Goal: Information Seeking & Learning: Learn about a topic

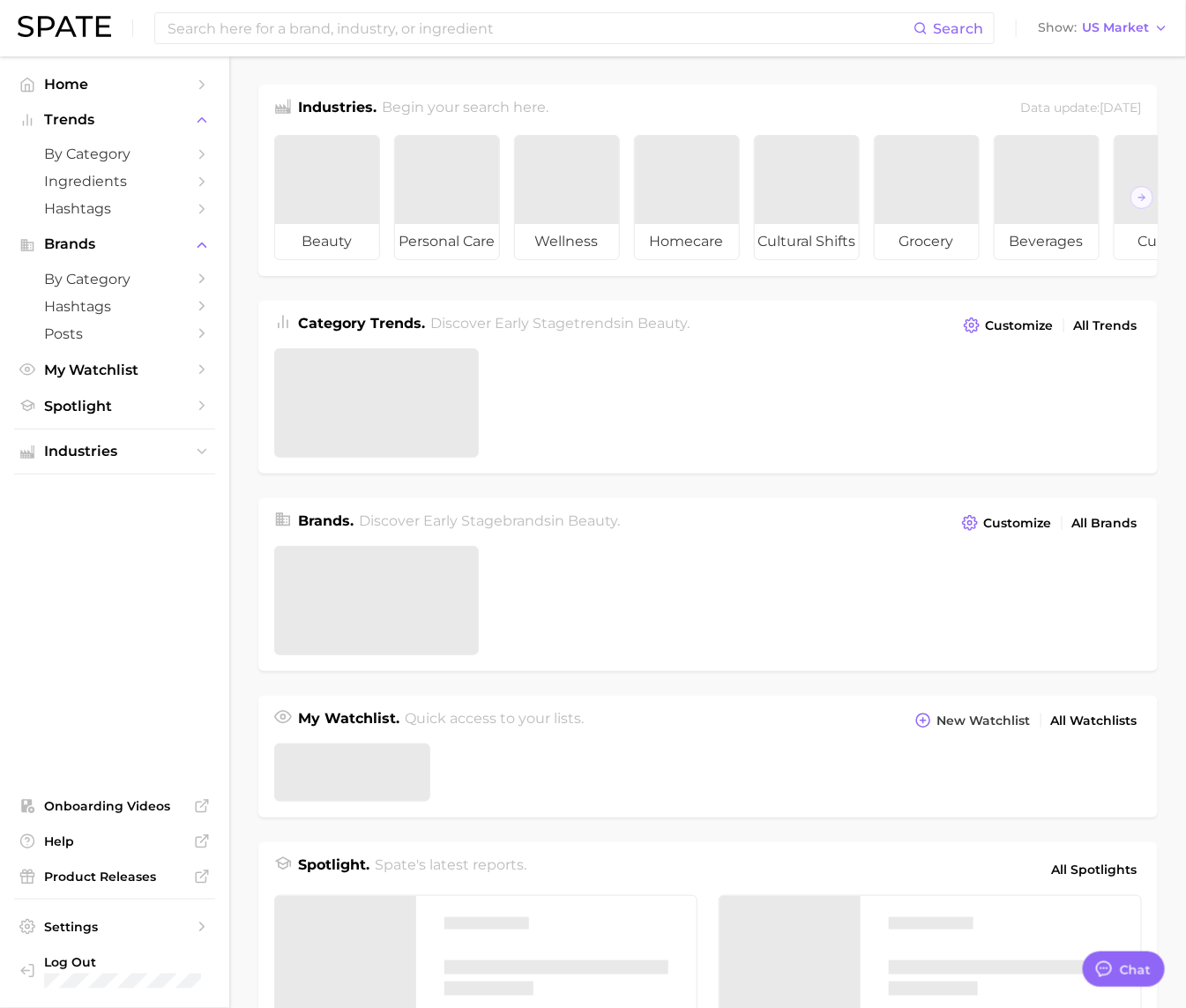
type textarea "x"
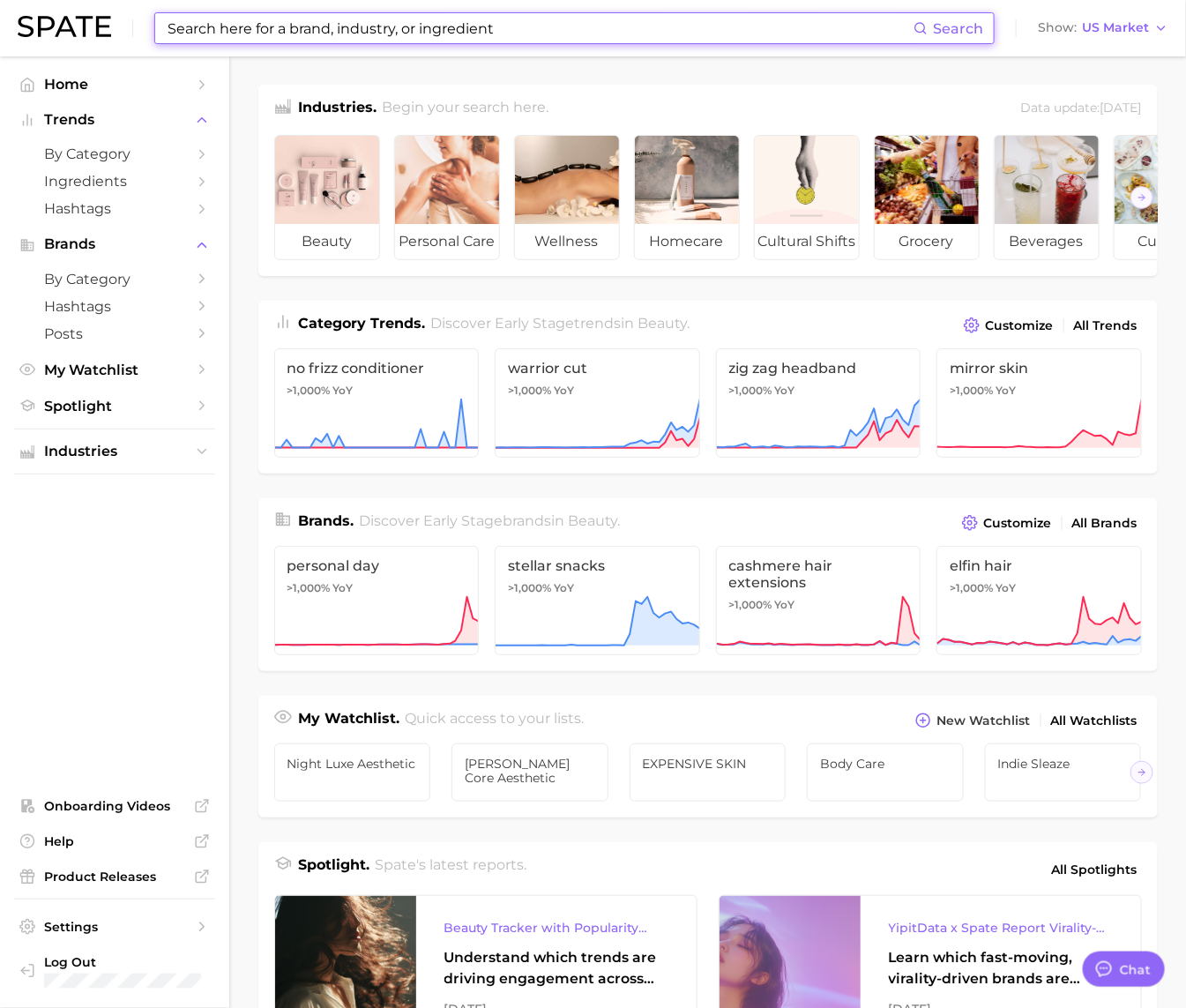
click at [317, 34] on input at bounding box center [540, 28] width 748 height 30
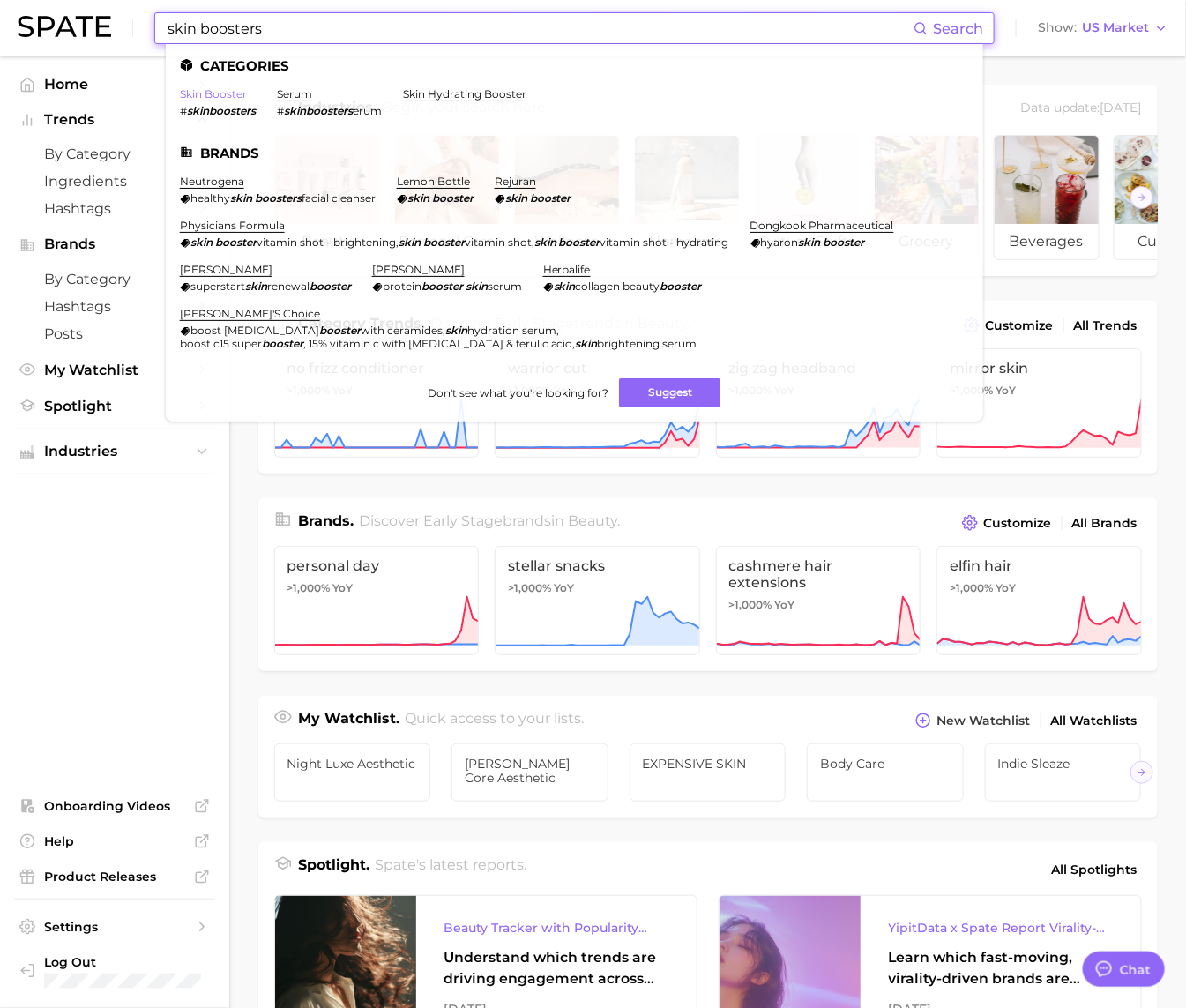
type input "skin boosters"
click at [205, 94] on link "skin booster" at bounding box center [213, 93] width 67 height 13
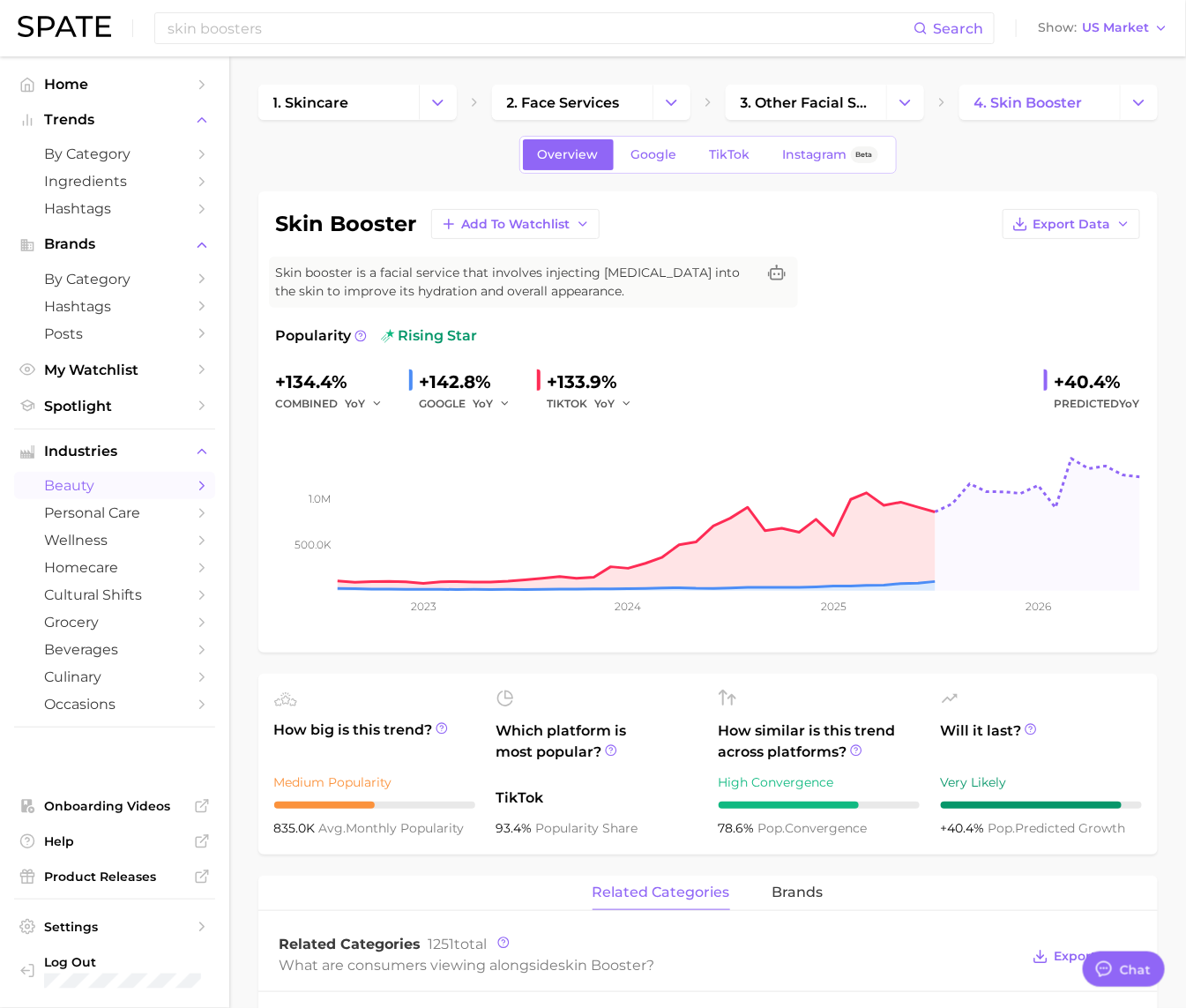
type textarea "x"
click at [654, 154] on span "Google" at bounding box center [654, 154] width 46 height 15
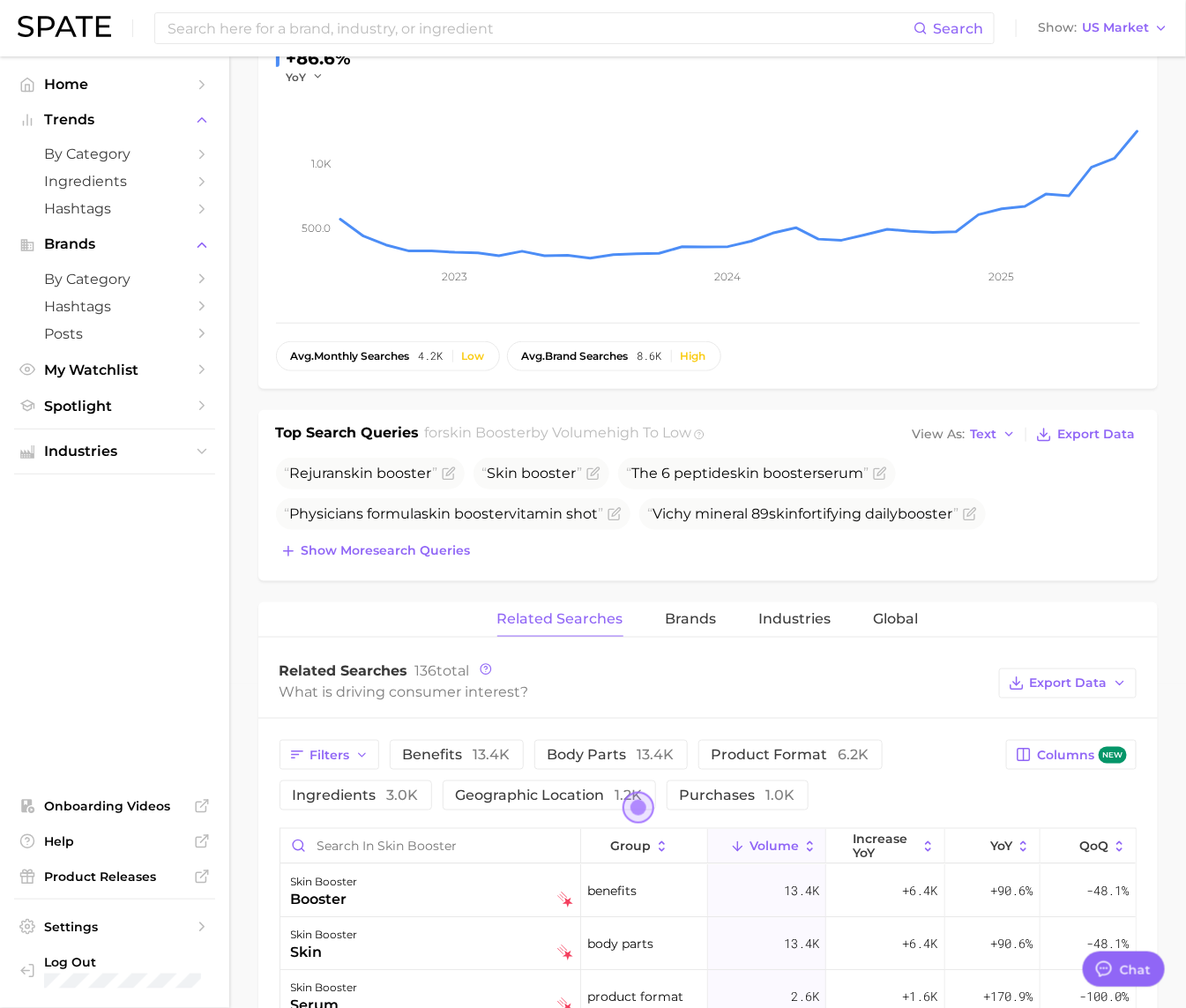
scroll to position [332, 0]
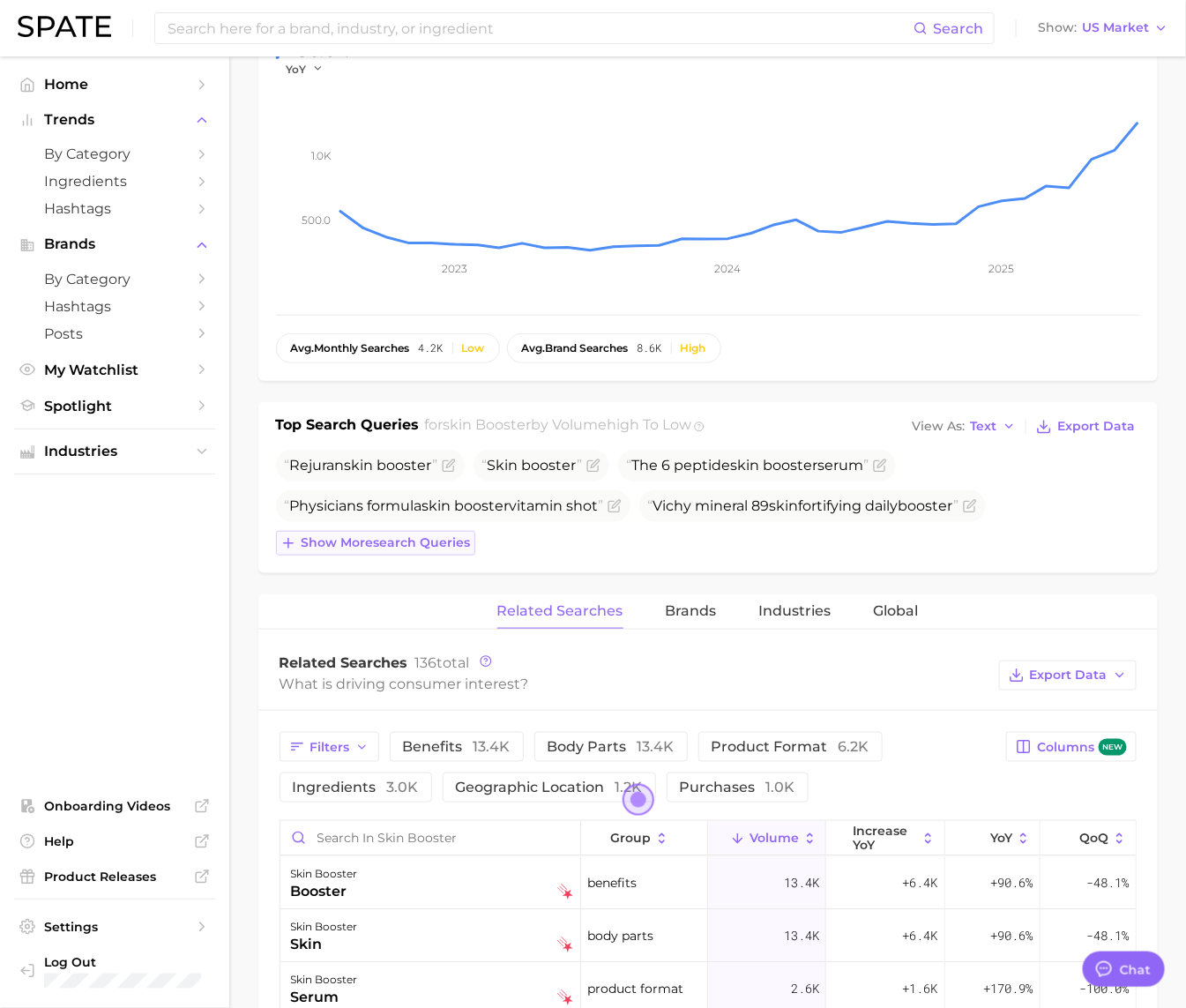
click at [424, 536] on span "Show more search queries" at bounding box center [386, 542] width 169 height 15
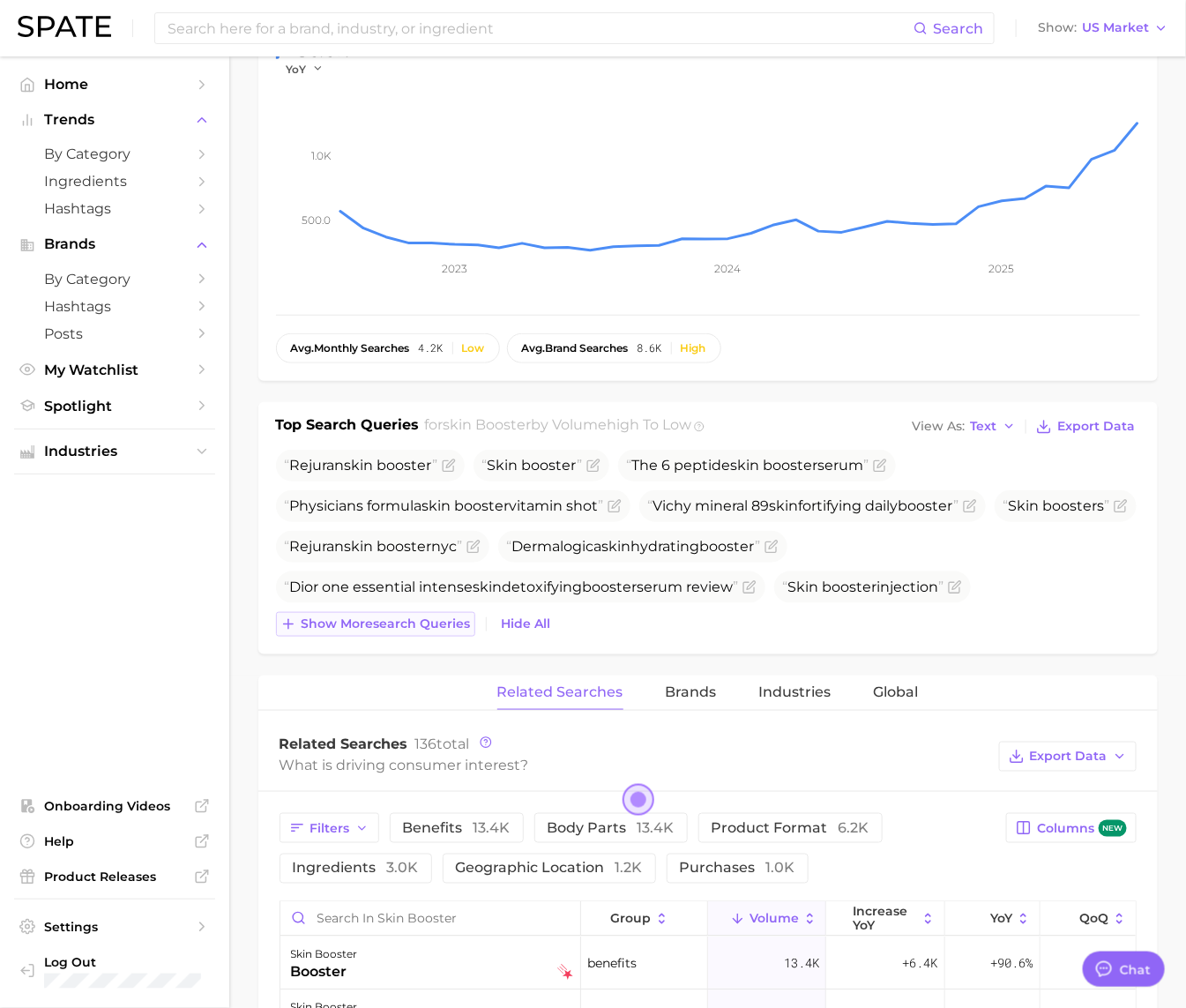
click at [403, 619] on span "Show more search queries" at bounding box center [386, 623] width 169 height 15
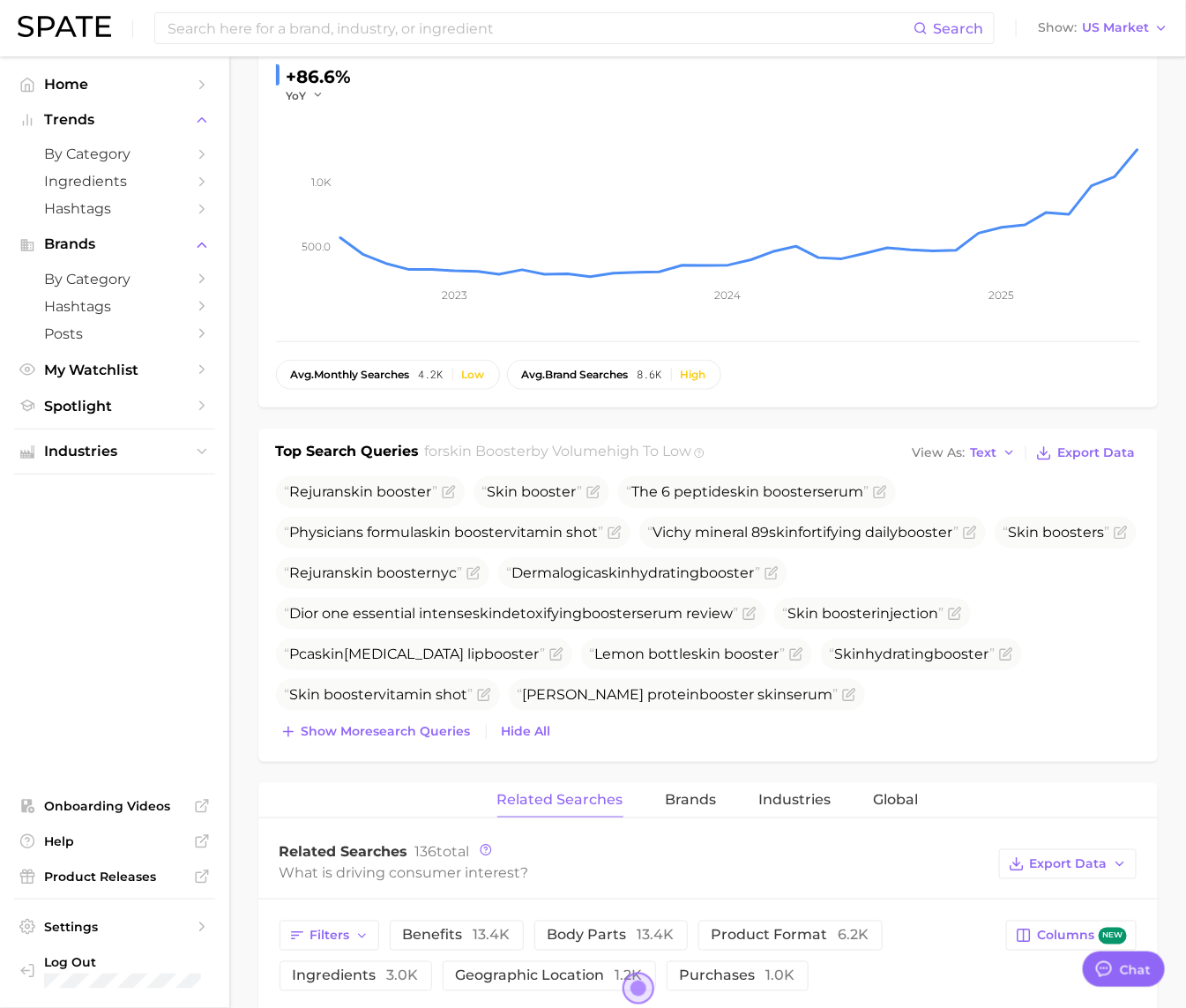
scroll to position [0, 0]
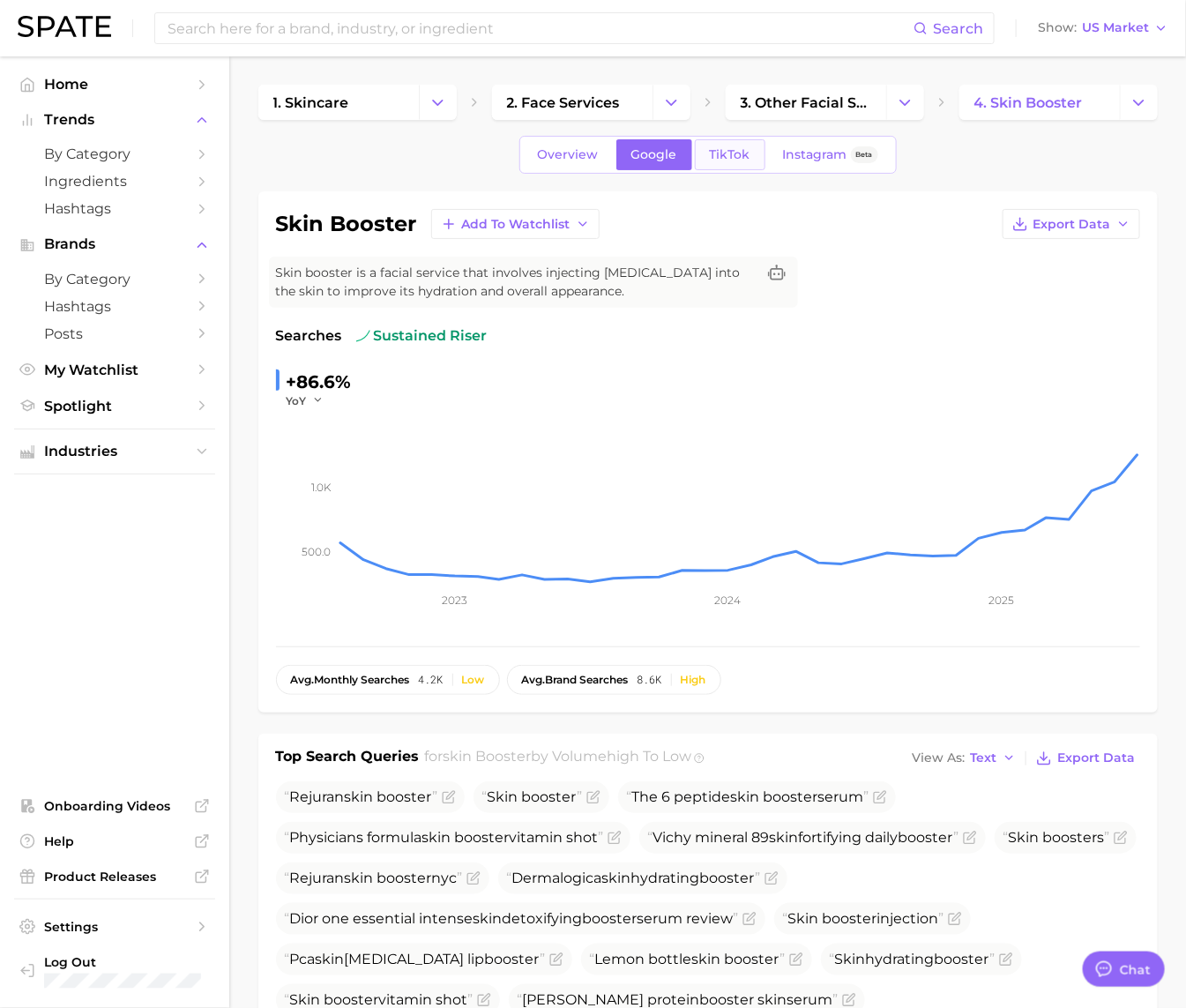
click at [740, 150] on span "TikTok" at bounding box center [730, 154] width 41 height 15
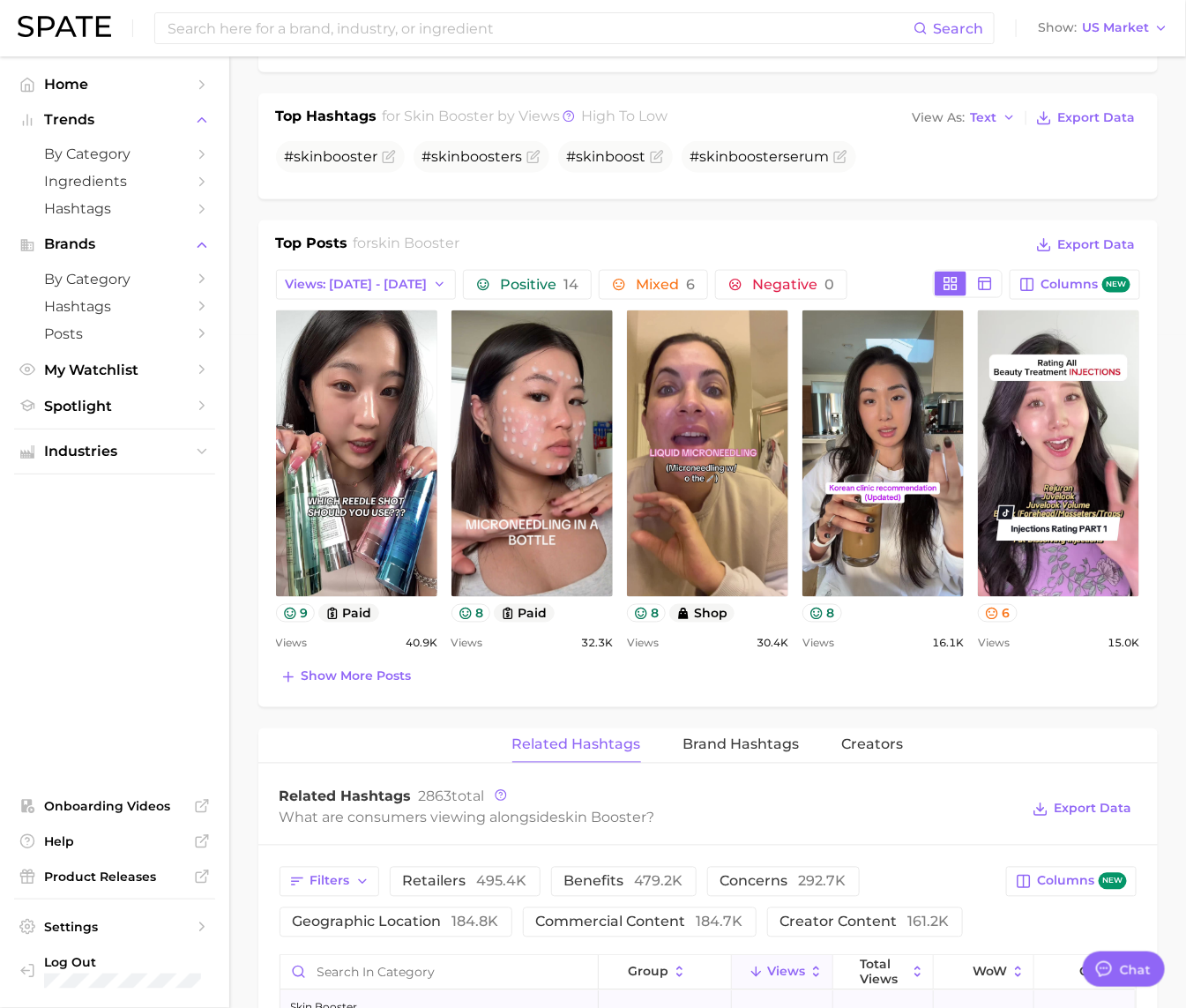
scroll to position [813, 0]
